Goal: Task Accomplishment & Management: Manage account settings

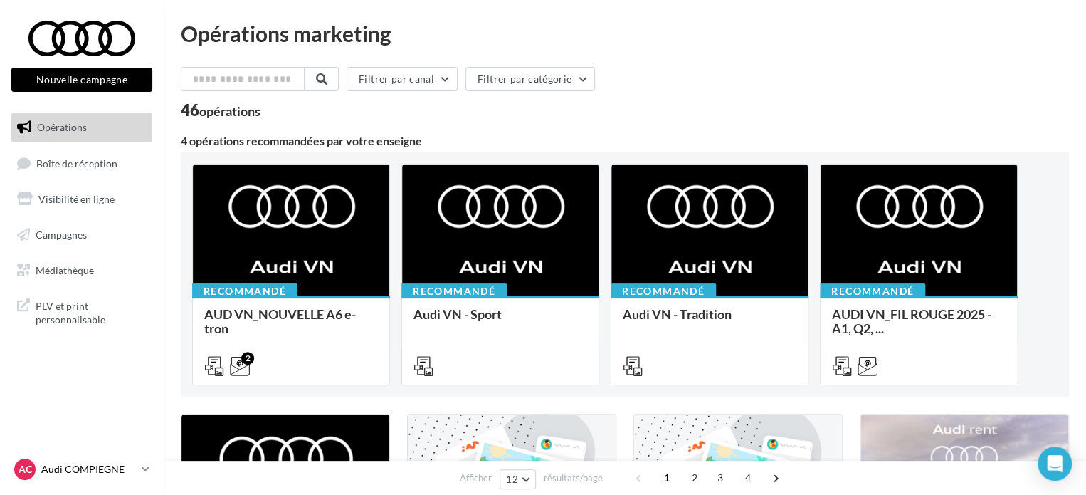
click at [107, 475] on p "Audi COMPIEGNE" at bounding box center [88, 469] width 95 height 14
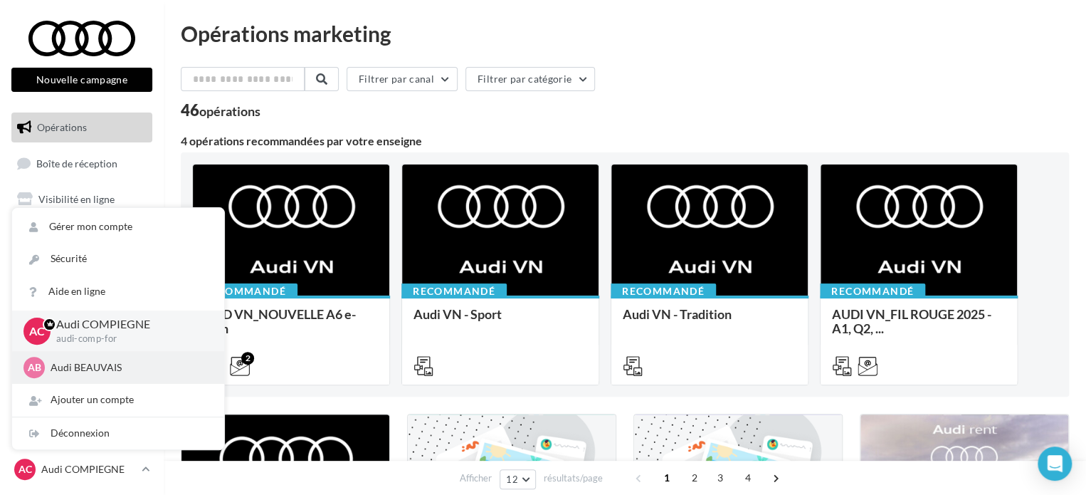
click at [74, 369] on p "Audi BEAUVAIS" at bounding box center [129, 367] width 157 height 14
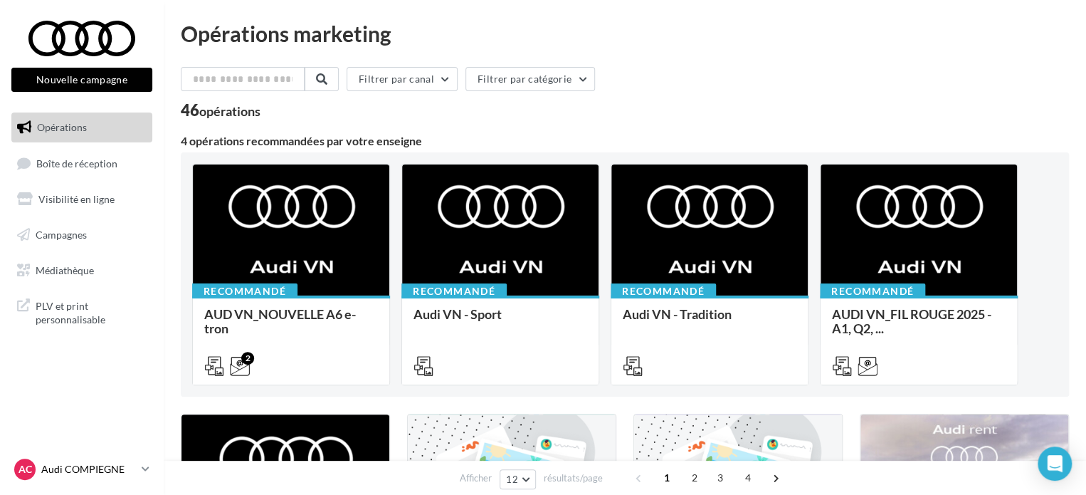
click at [116, 463] on p "Audi COMPIEGNE" at bounding box center [88, 469] width 95 height 14
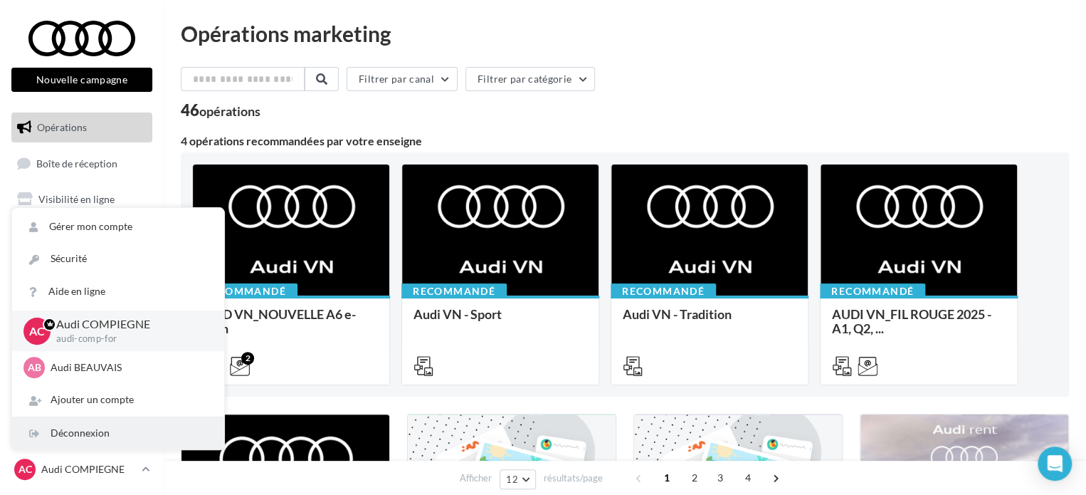
click at [93, 428] on div "Déconnexion" at bounding box center [118, 433] width 212 height 32
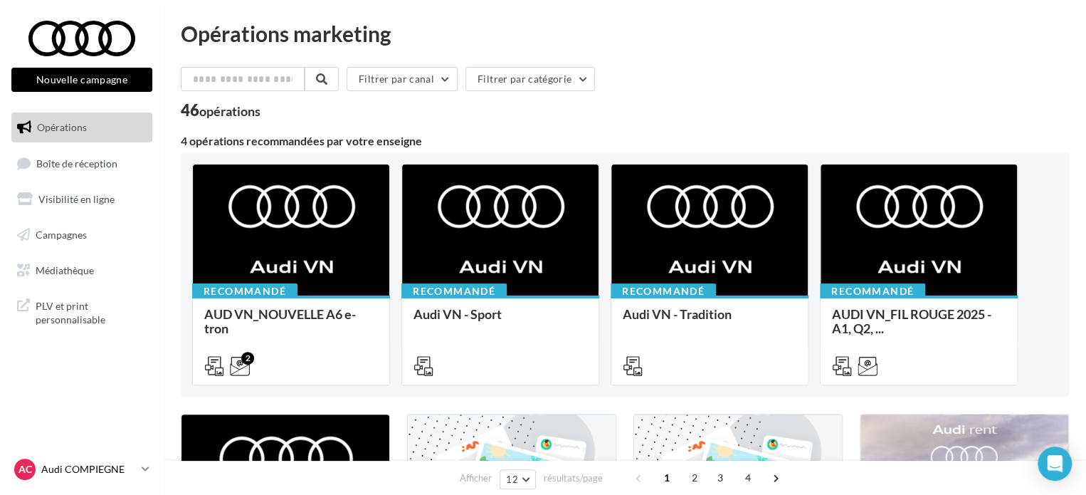
click at [98, 468] on p "Audi COMPIEGNE" at bounding box center [88, 469] width 95 height 14
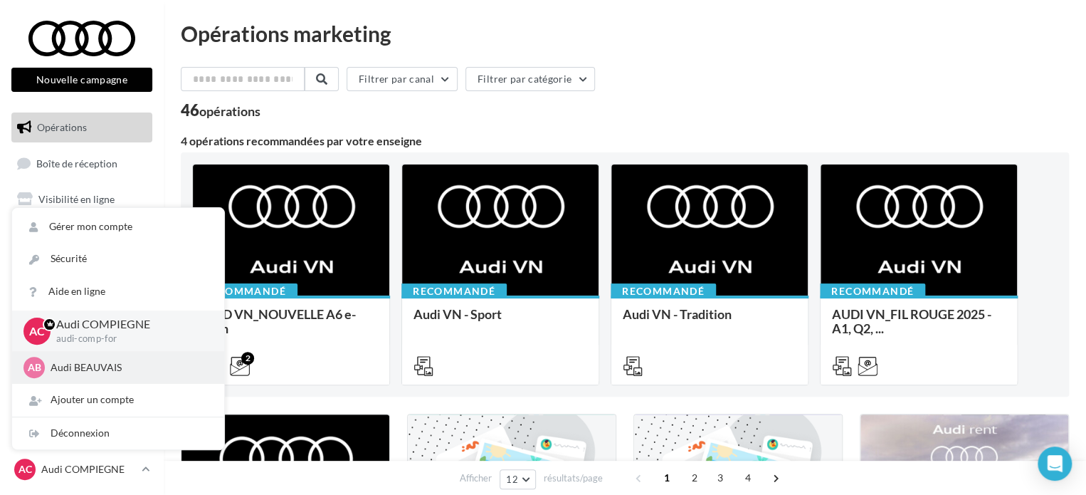
click at [70, 367] on p "Audi BEAUVAIS" at bounding box center [129, 367] width 157 height 14
